Goal: Task Accomplishment & Management: Complete application form

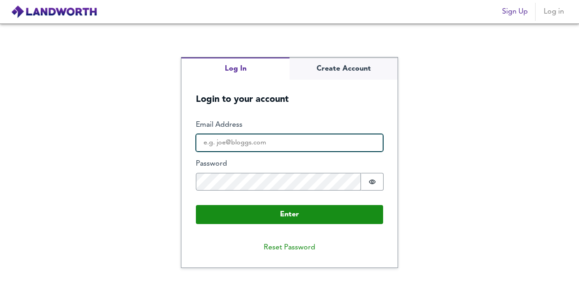
click at [263, 136] on input "Email Address" at bounding box center [289, 143] width 187 height 18
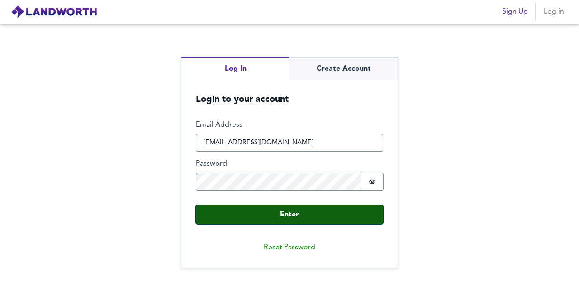
click at [211, 214] on button "Enter" at bounding box center [289, 214] width 187 height 19
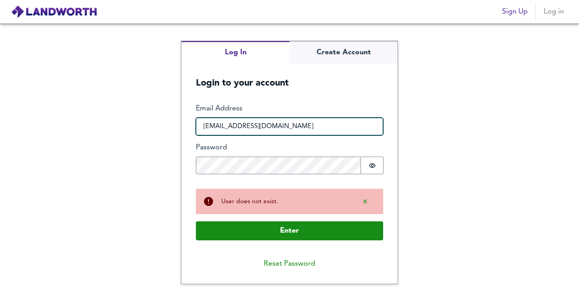
click at [271, 123] on input "[EMAIL_ADDRESS][DOMAIN_NAME]" at bounding box center [289, 127] width 187 height 18
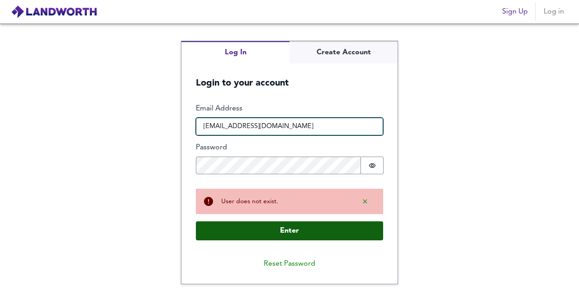
type input "[EMAIL_ADDRESS][DOMAIN_NAME]"
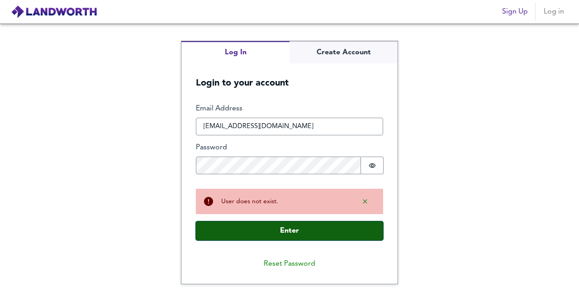
click at [265, 227] on button "Enter" at bounding box center [289, 230] width 187 height 19
